Goal: Use online tool/utility: Utilize a website feature to perform a specific function

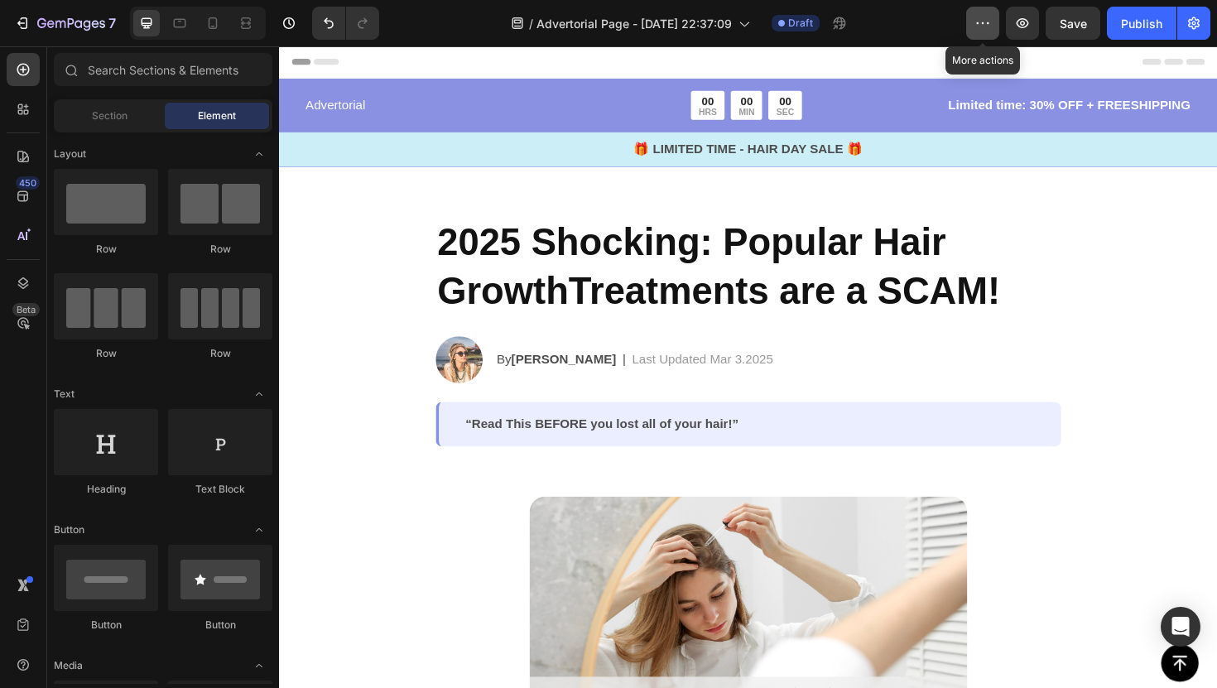
click at [982, 25] on icon "button" at bounding box center [983, 23] width 17 height 17
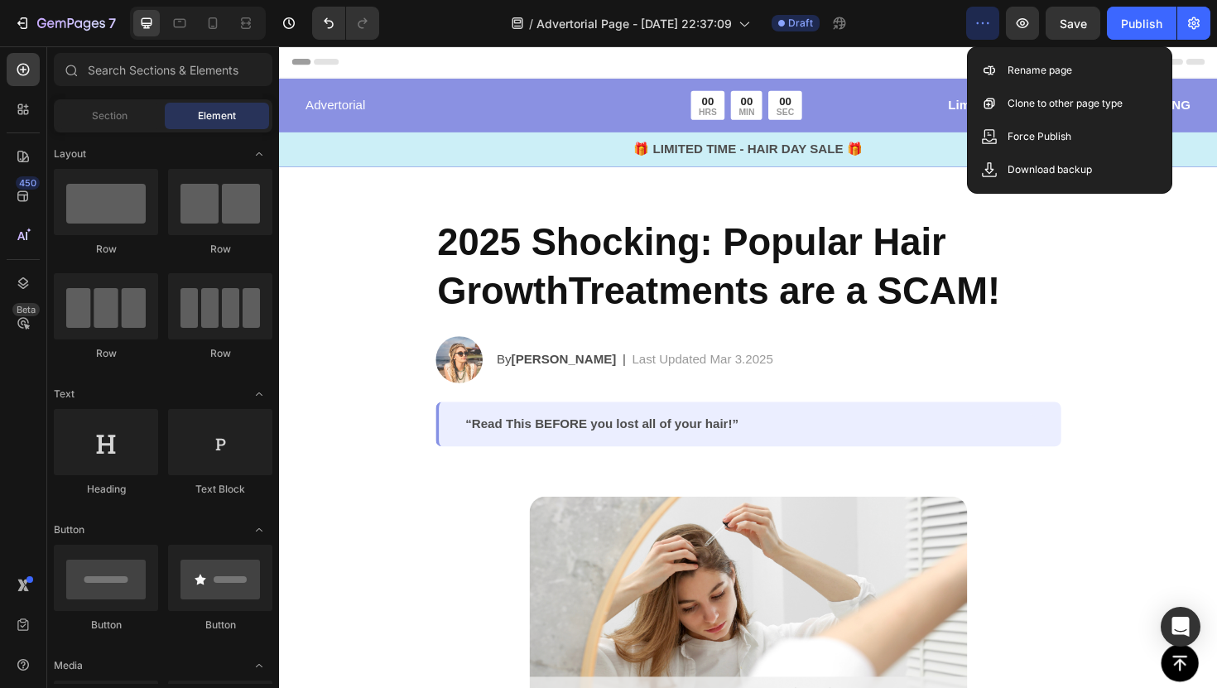
click at [983, 15] on icon "button" at bounding box center [983, 23] width 17 height 17
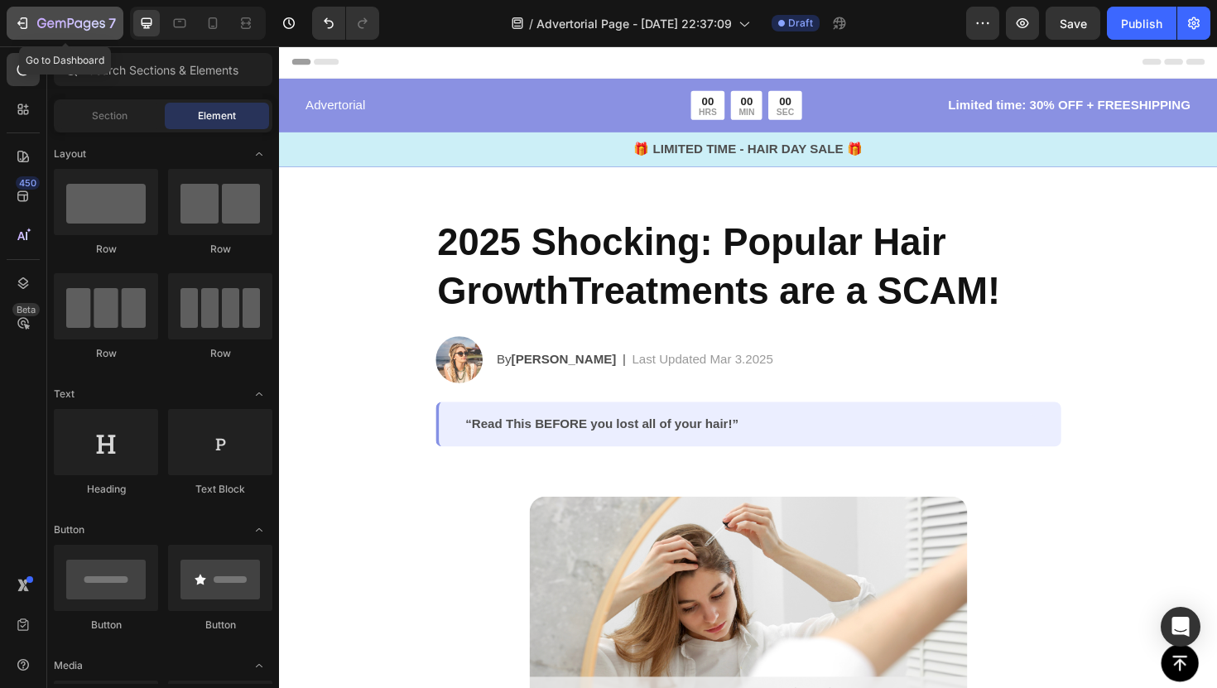
click at [46, 22] on icon "button" at bounding box center [71, 24] width 68 height 14
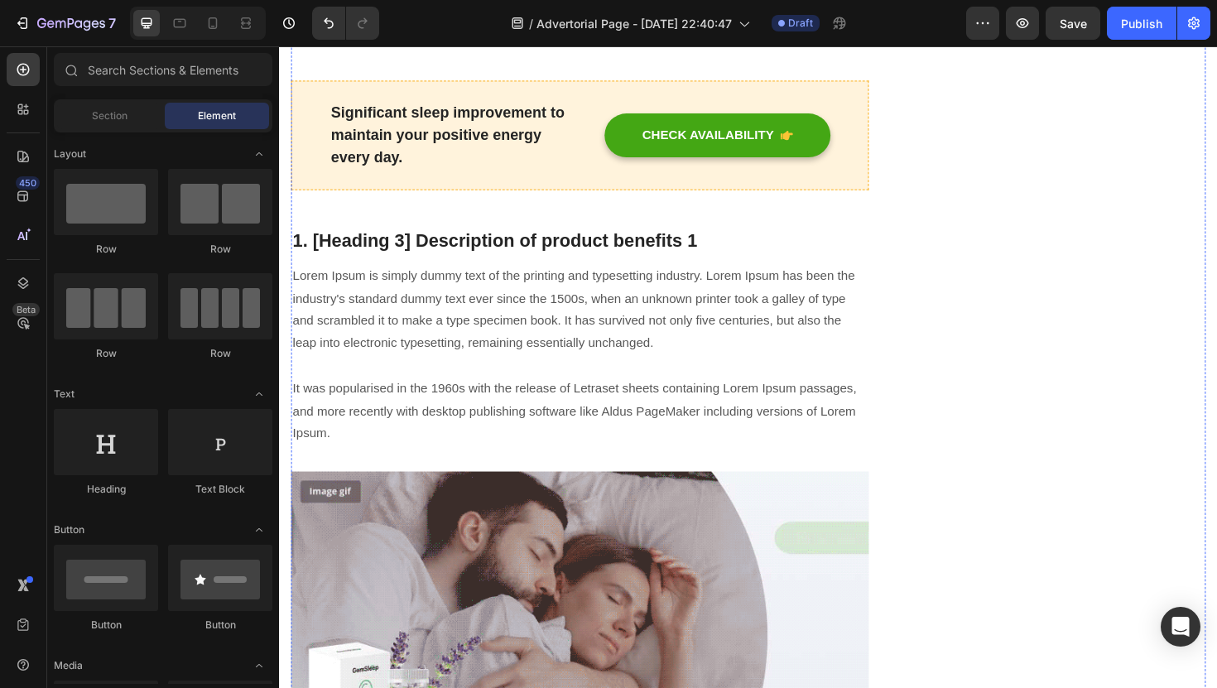
scroll to position [1176, 0]
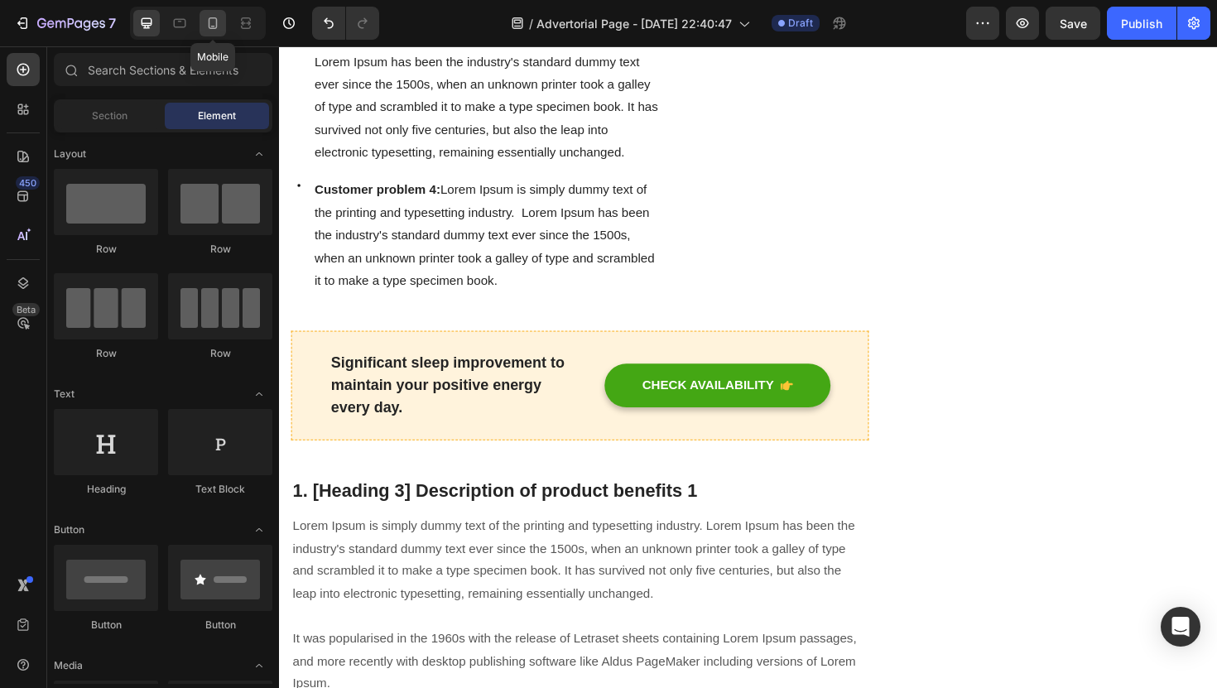
click at [212, 28] on icon at bounding box center [213, 23] width 9 height 12
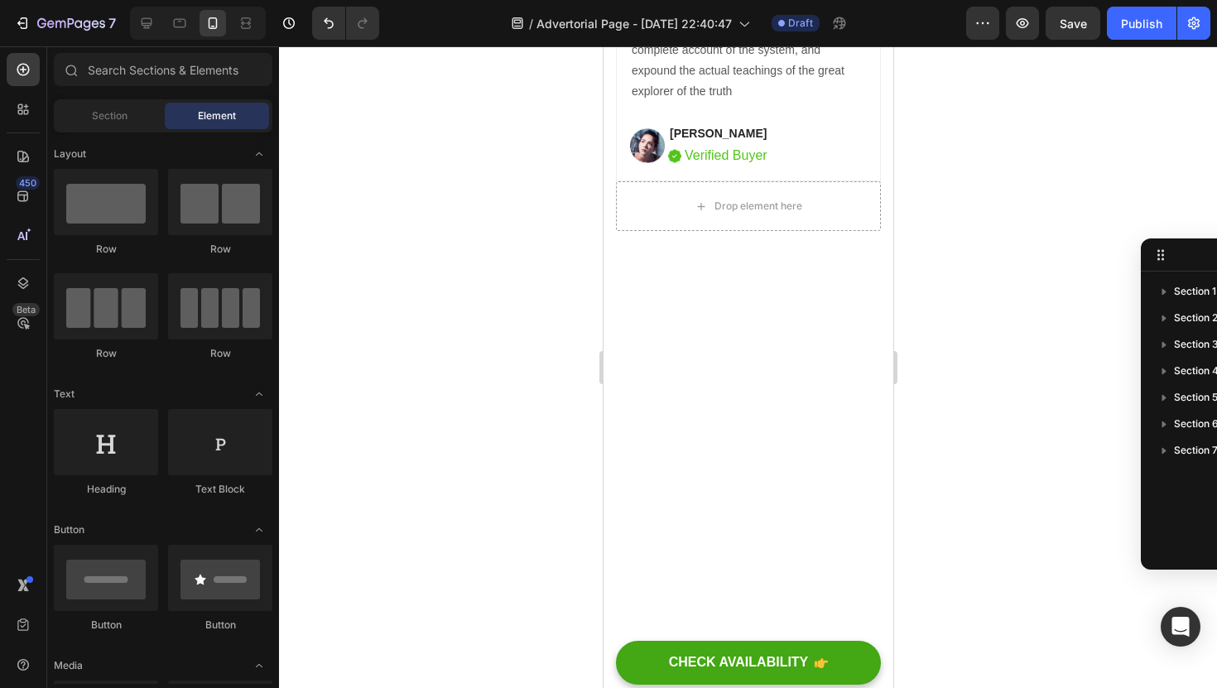
scroll to position [7828, 0]
